Goal: Task Accomplishment & Management: Use online tool/utility

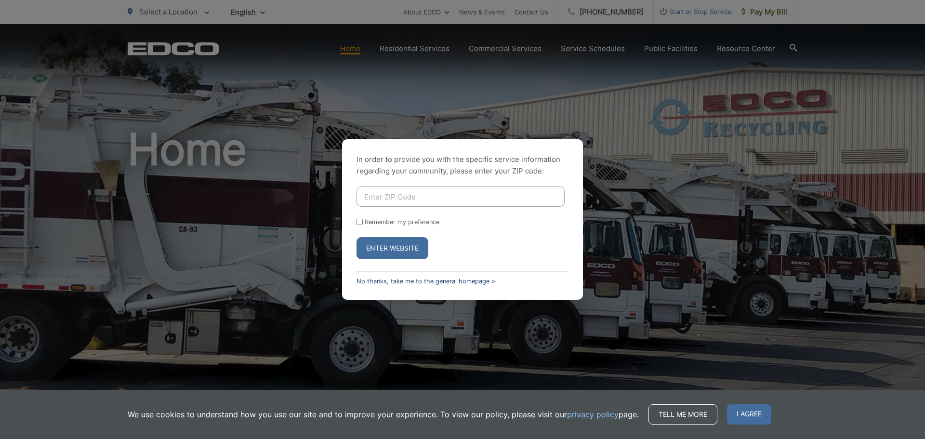
click at [435, 282] on link "No thanks, take me to the general homepage >" at bounding box center [426, 281] width 139 height 7
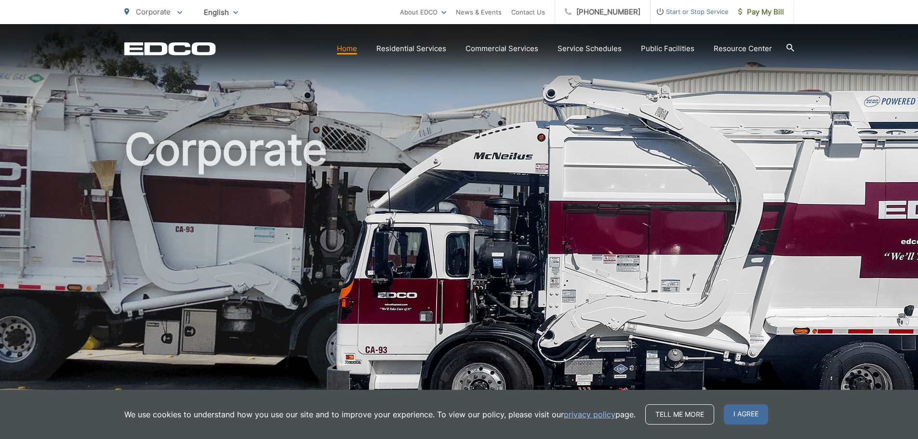
click at [782, 18] on link "Pay My Bill" at bounding box center [762, 12] width 66 height 24
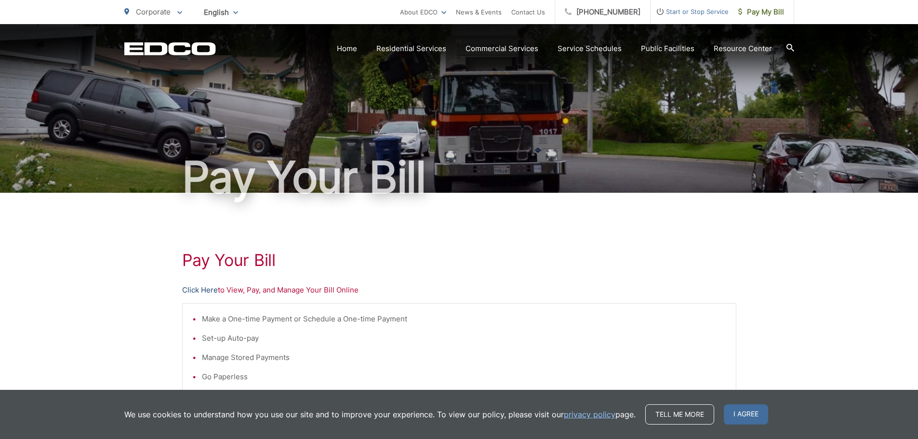
click at [190, 291] on link "Click Here" at bounding box center [200, 290] width 36 height 12
